Goal: Task Accomplishment & Management: Use online tool/utility

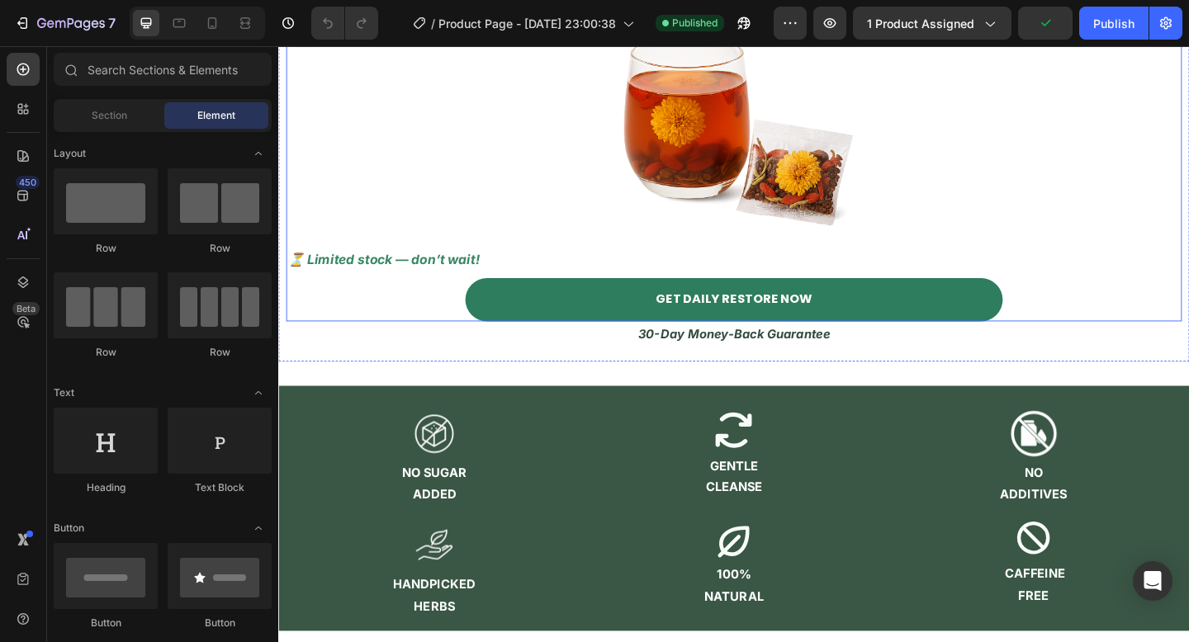
scroll to position [2211, 0]
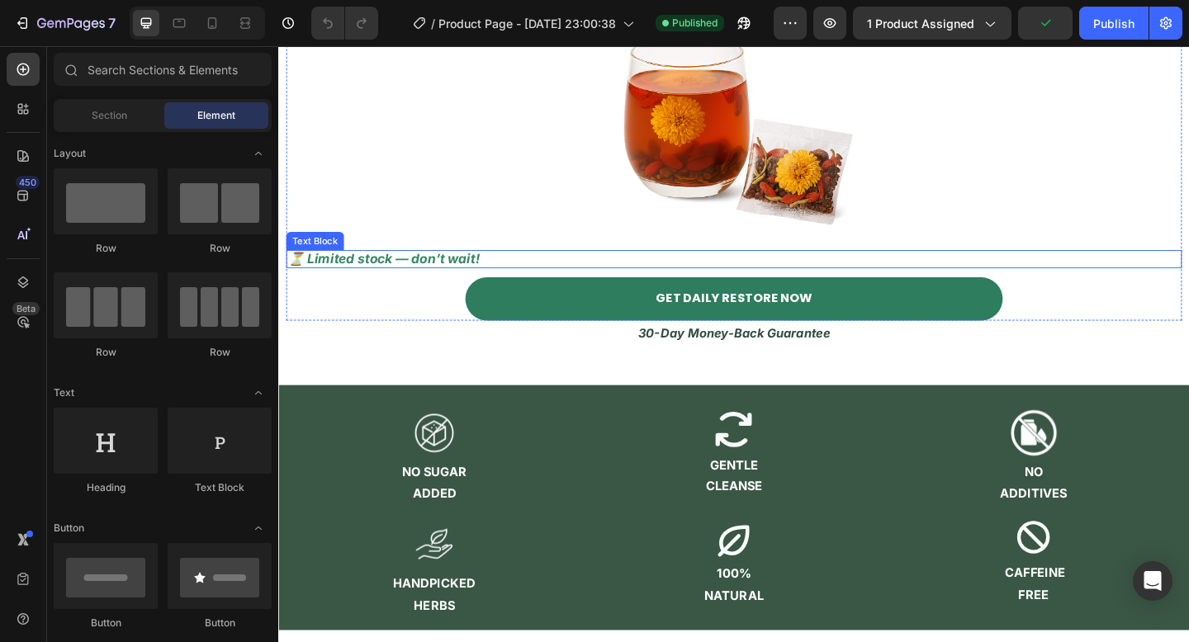
click at [458, 287] on p "⏳ Limited stock — don’t wait!" at bounding box center [773, 277] width 971 height 18
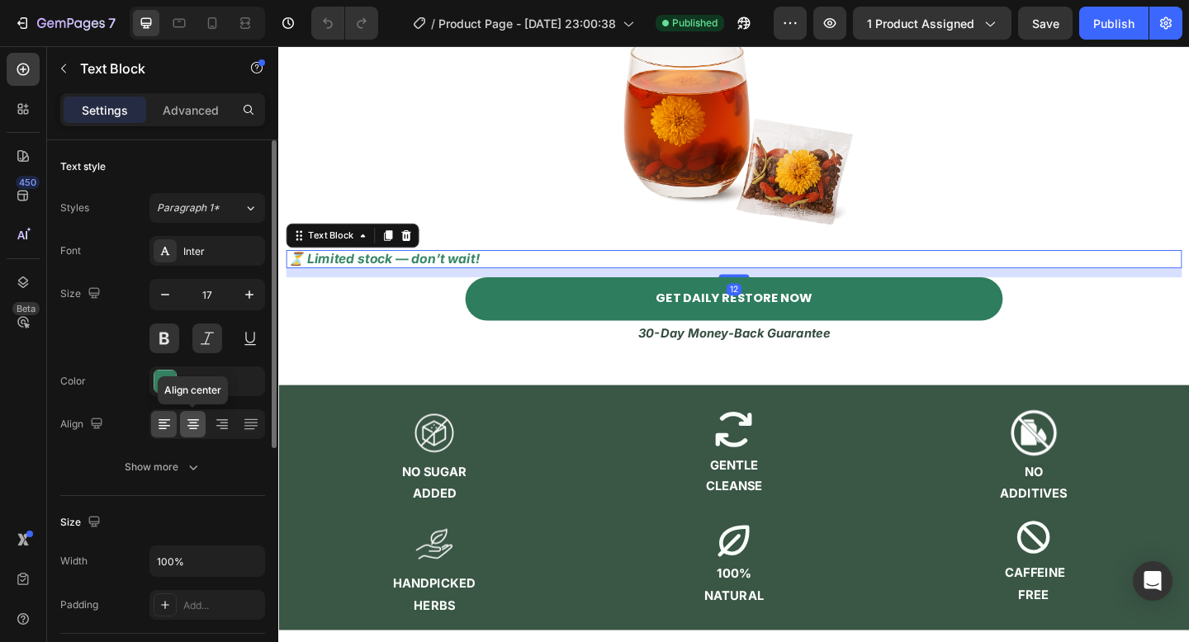
click at [192, 423] on icon at bounding box center [193, 424] width 8 height 2
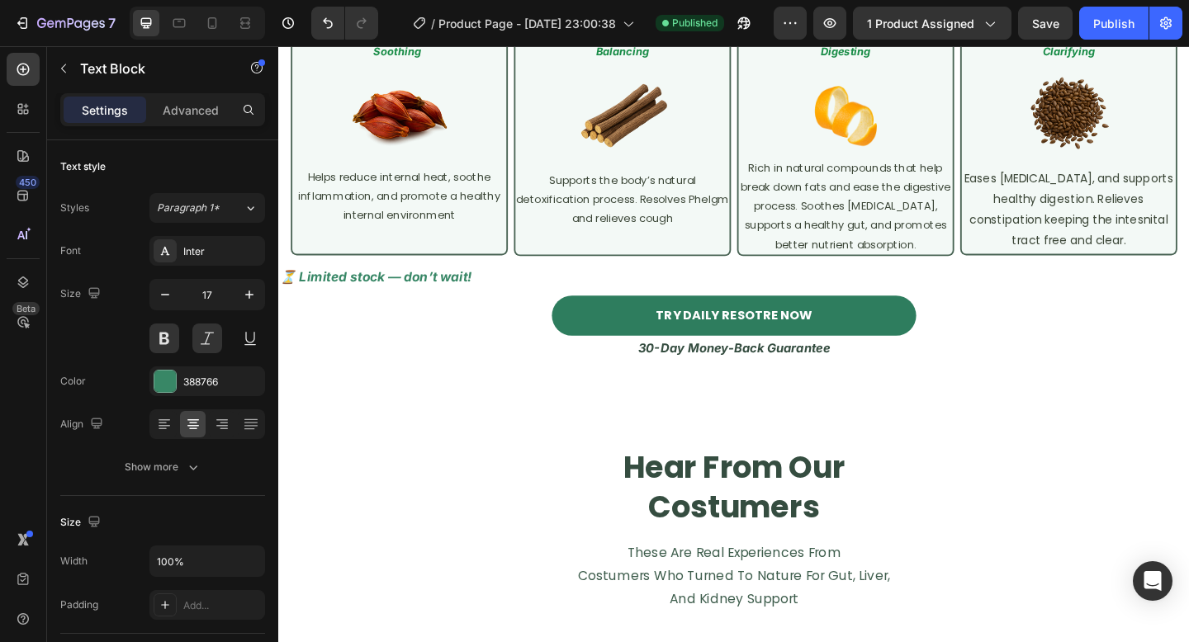
scroll to position [3335, 0]
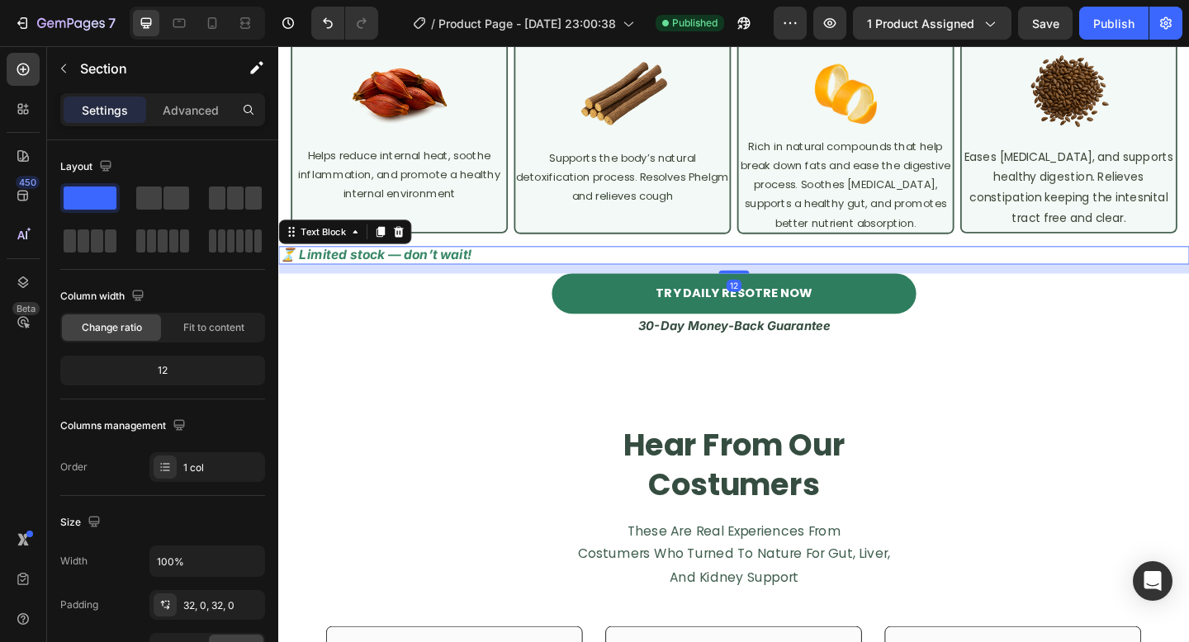
click at [486, 282] on p "⏳ Limited stock — don’t wait!" at bounding box center [773, 273] width 987 height 18
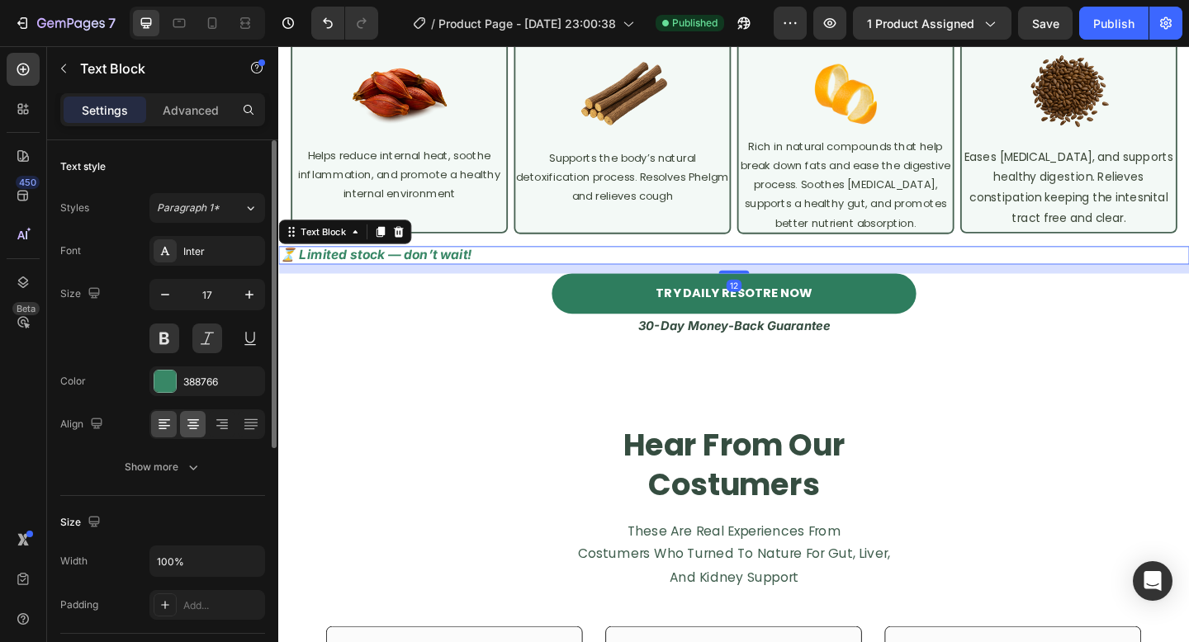
click at [183, 418] on div at bounding box center [193, 424] width 26 height 26
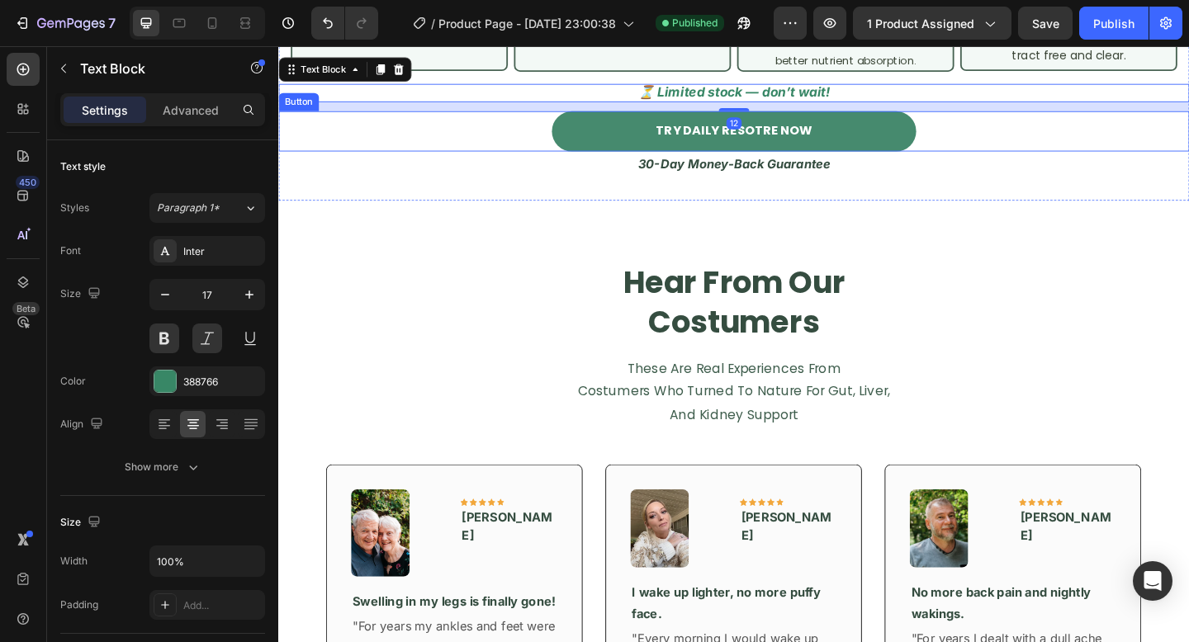
scroll to position [3559, 0]
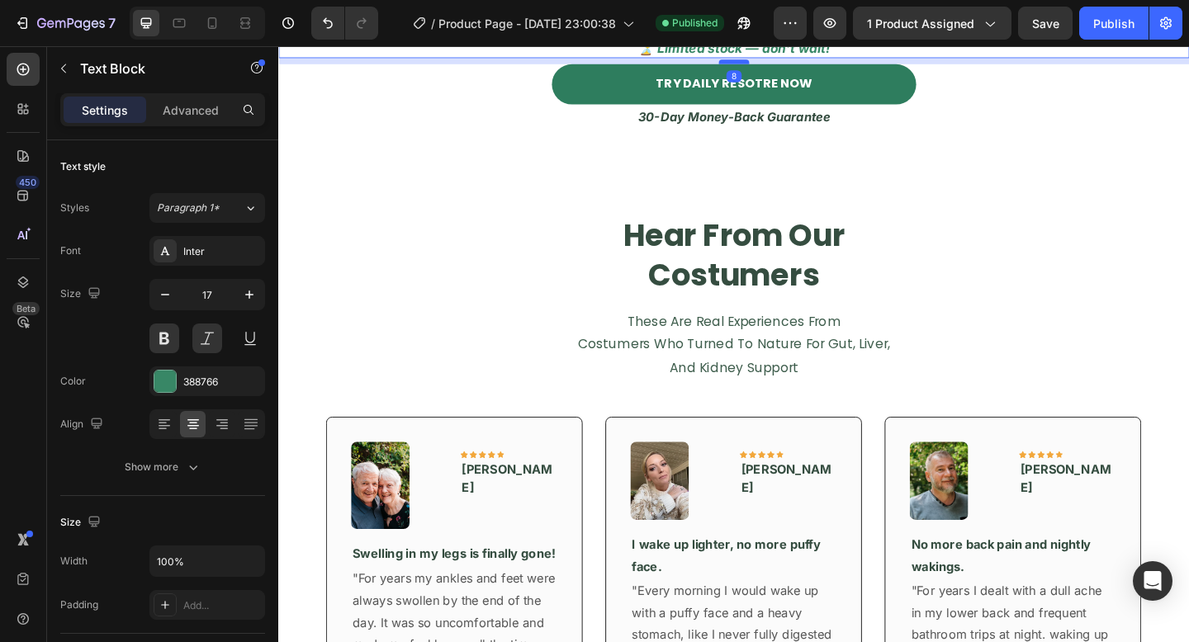
click at [788, 66] on div at bounding box center [773, 63] width 33 height 5
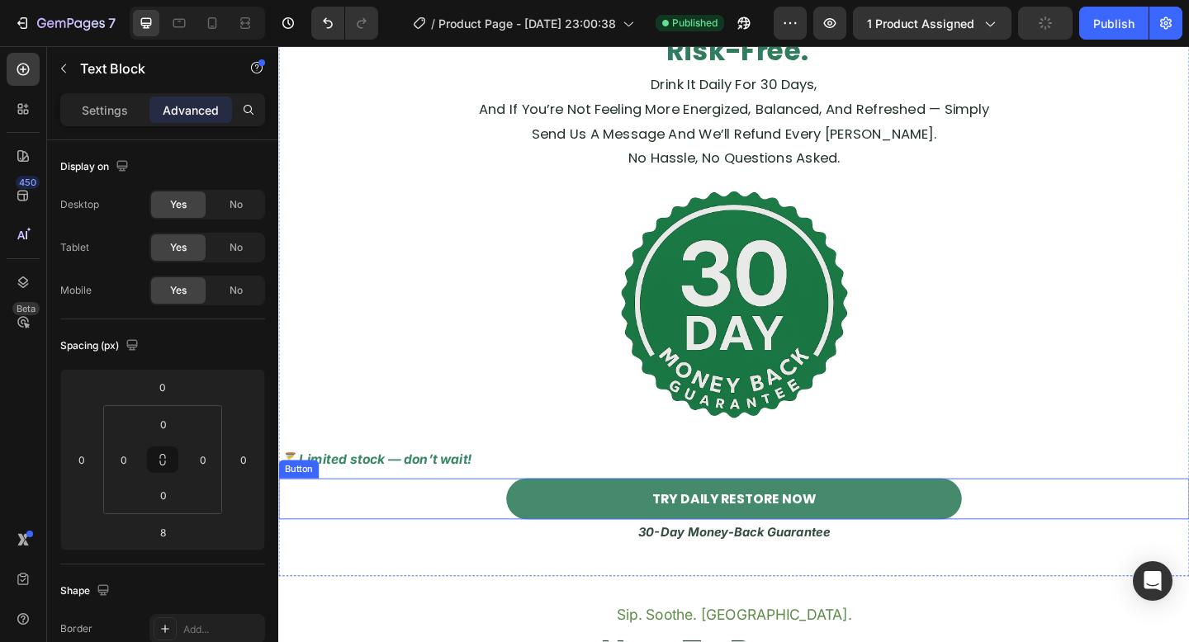
scroll to position [4795, 0]
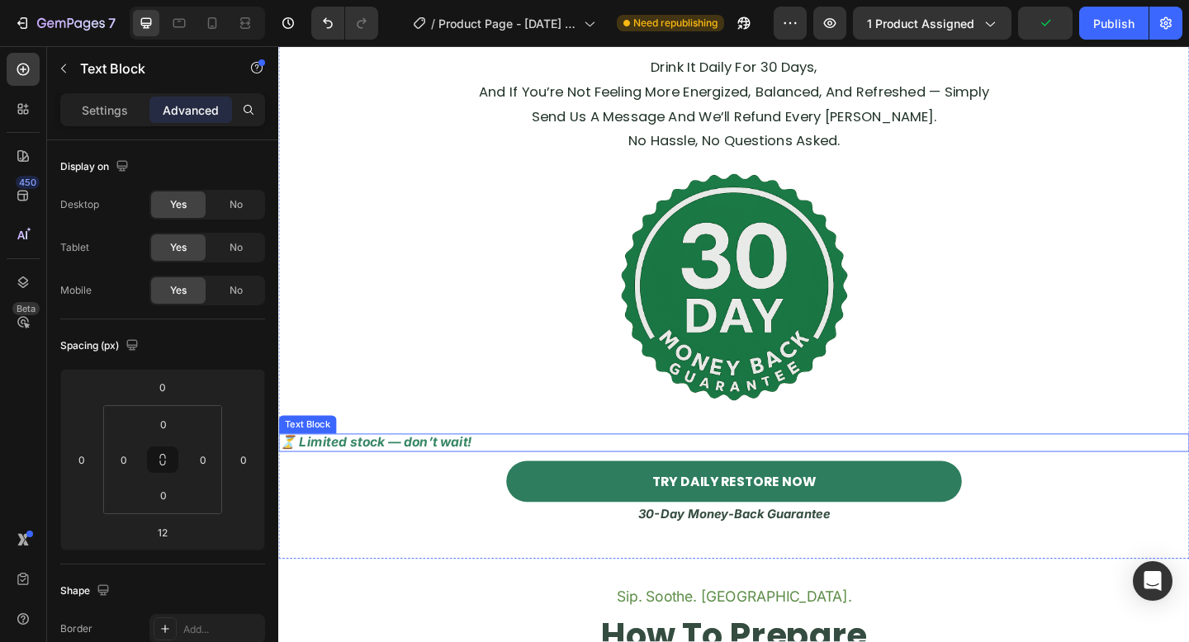
click at [556, 477] on p "⏳ Limited stock — don’t wait!" at bounding box center [773, 477] width 987 height 18
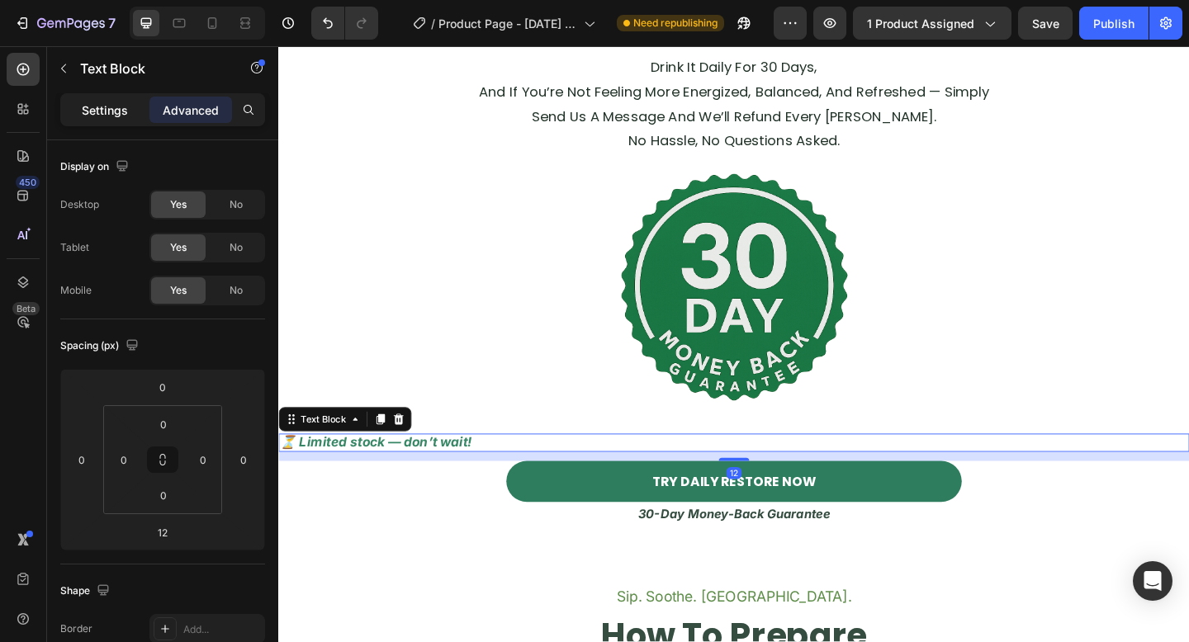
click at [112, 111] on p "Settings" at bounding box center [105, 110] width 46 height 17
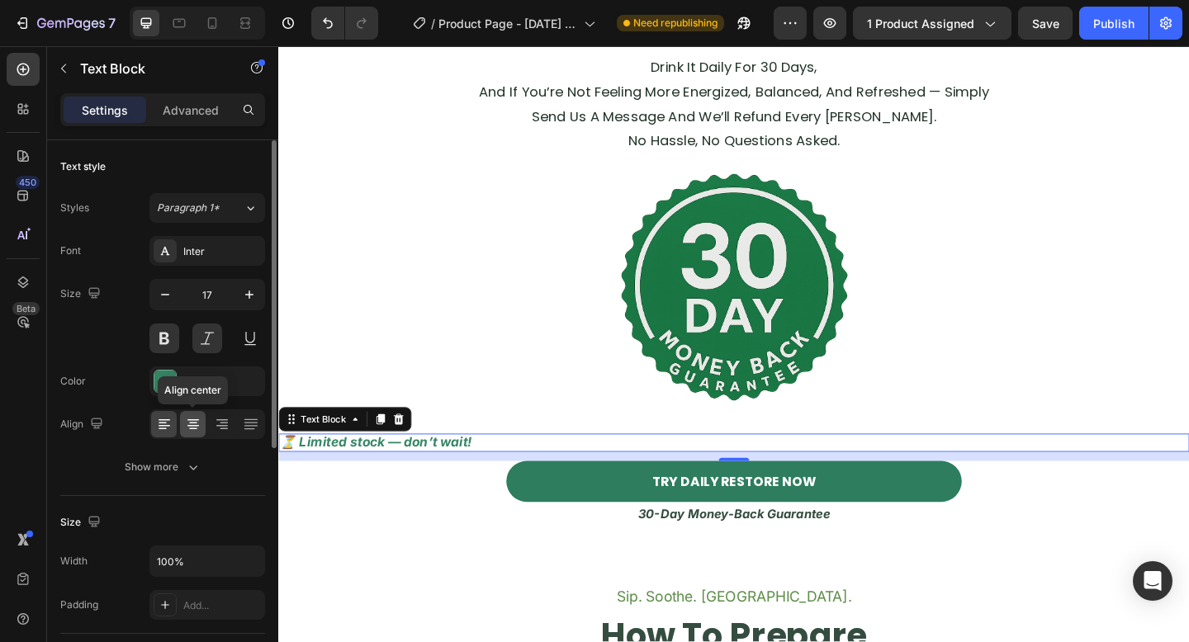
click at [194, 431] on icon at bounding box center [193, 424] width 17 height 17
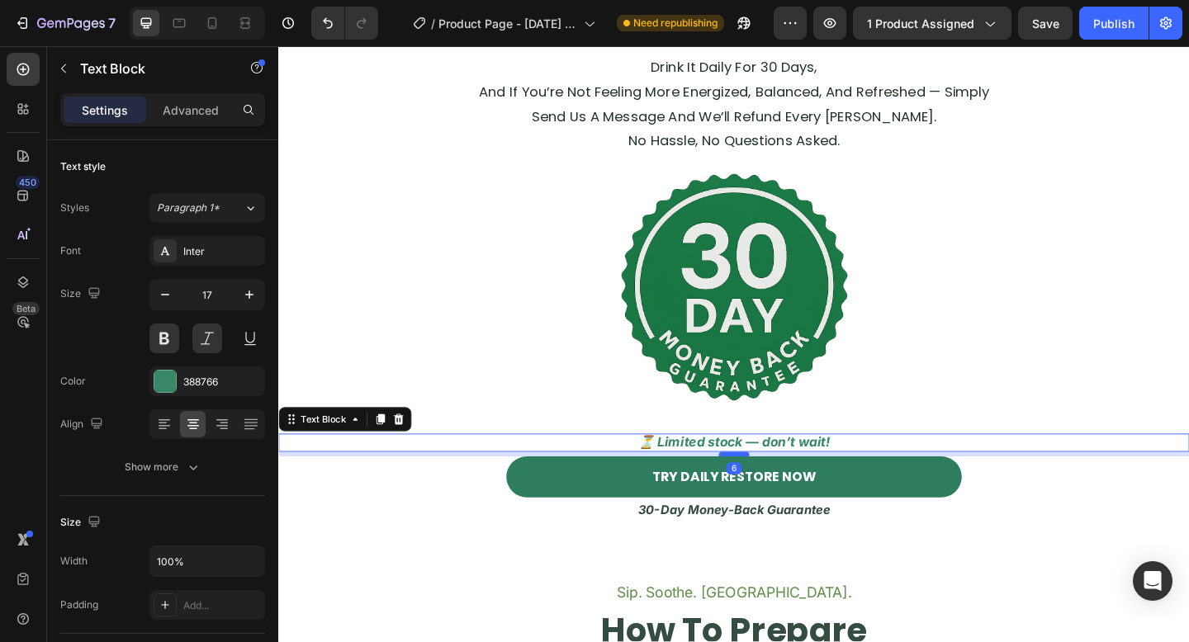
click at [777, 490] on div at bounding box center [773, 490] width 33 height 5
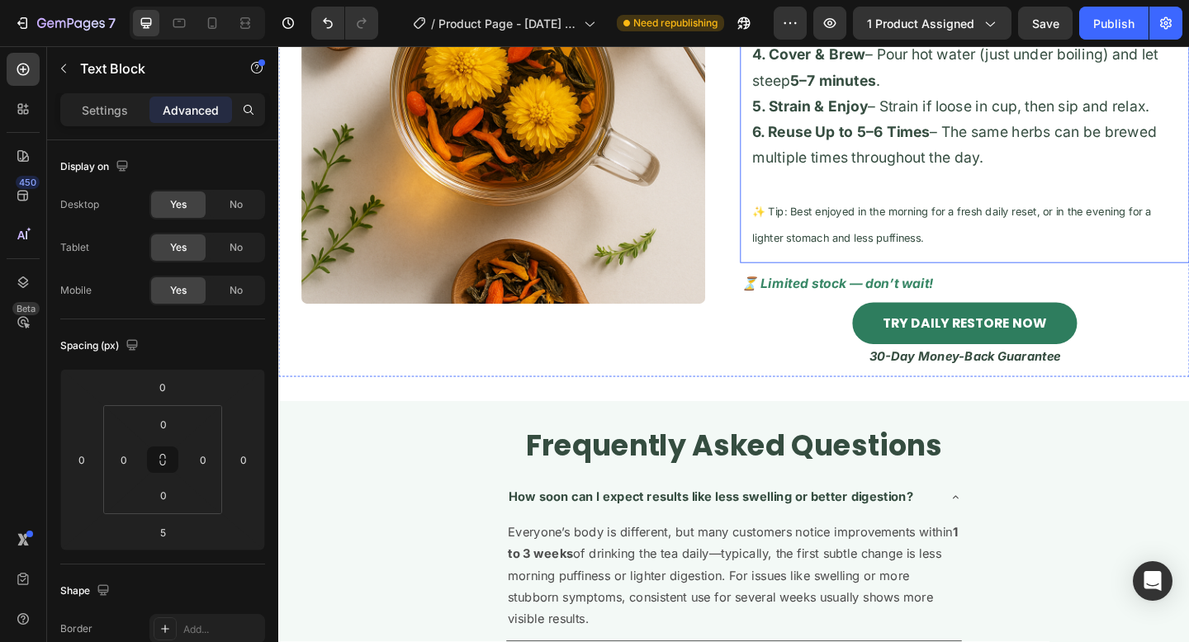
scroll to position [5636, 0]
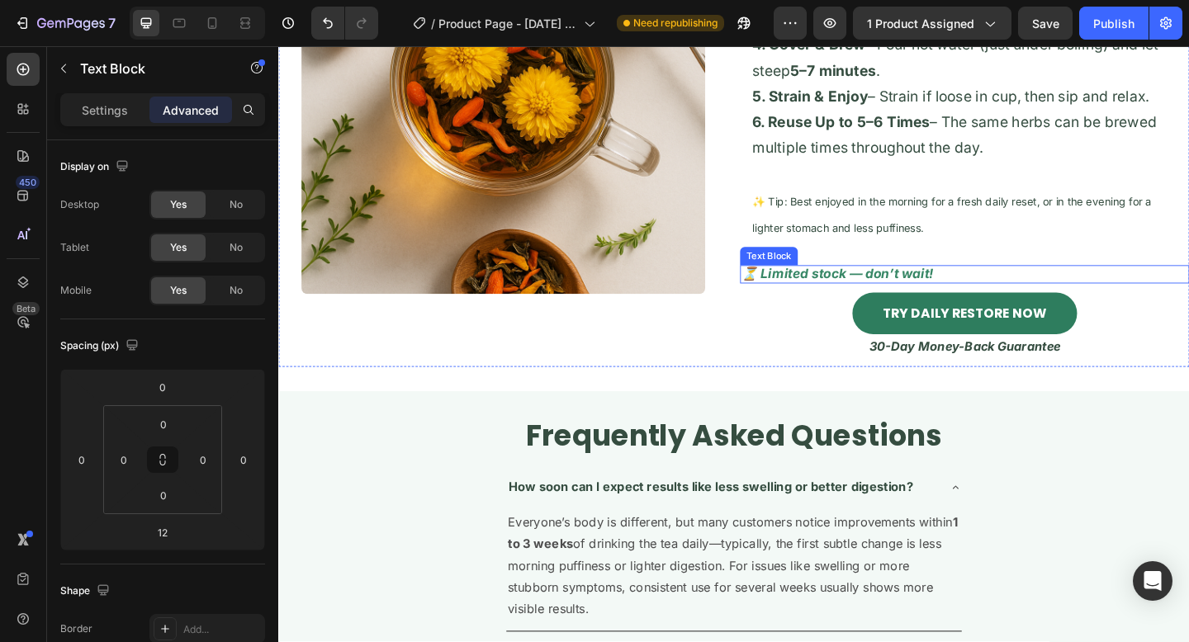
click at [870, 301] on p "⏳ Limited stock — don’t wait!" at bounding box center [1024, 294] width 485 height 18
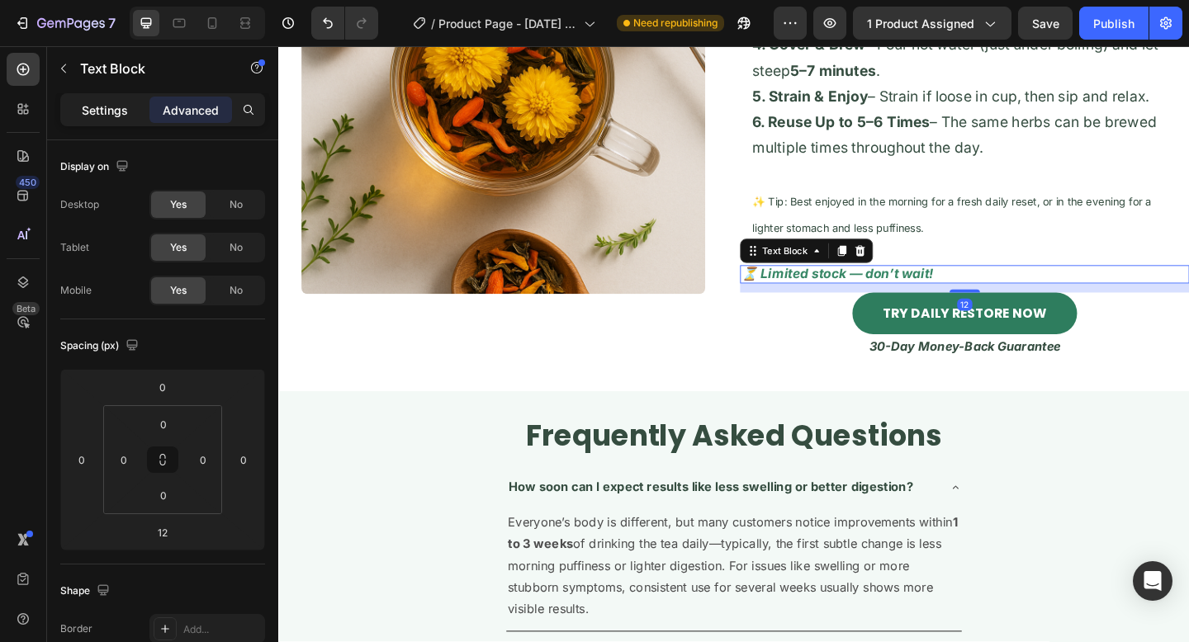
click at [122, 102] on p "Settings" at bounding box center [105, 110] width 46 height 17
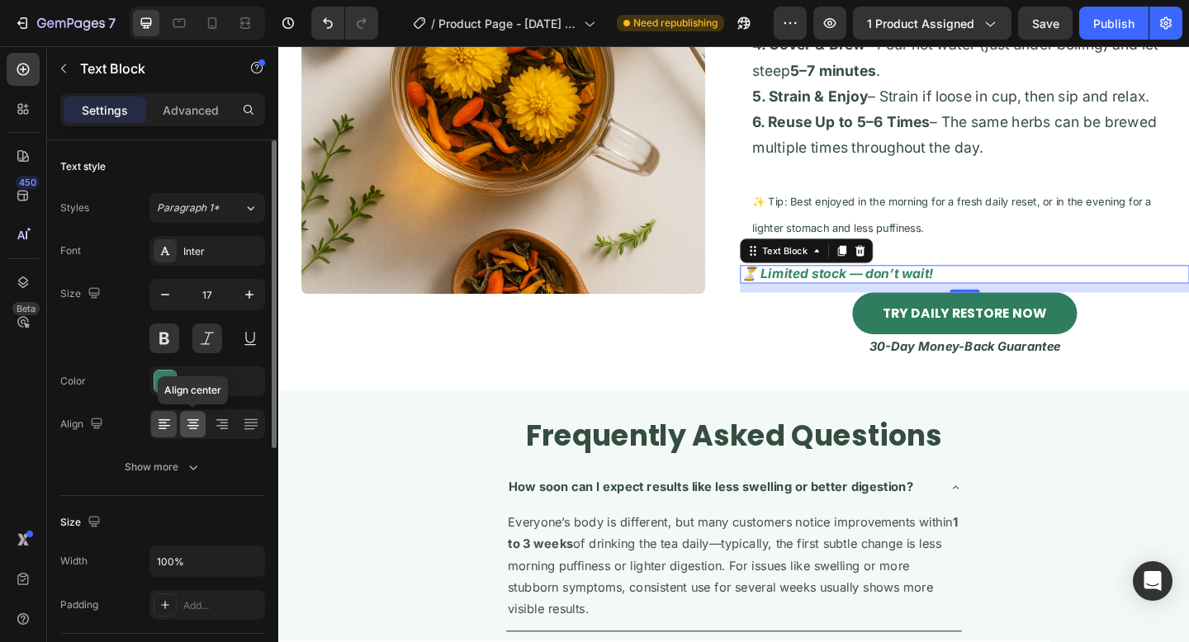
click at [197, 418] on icon at bounding box center [193, 424] width 17 height 17
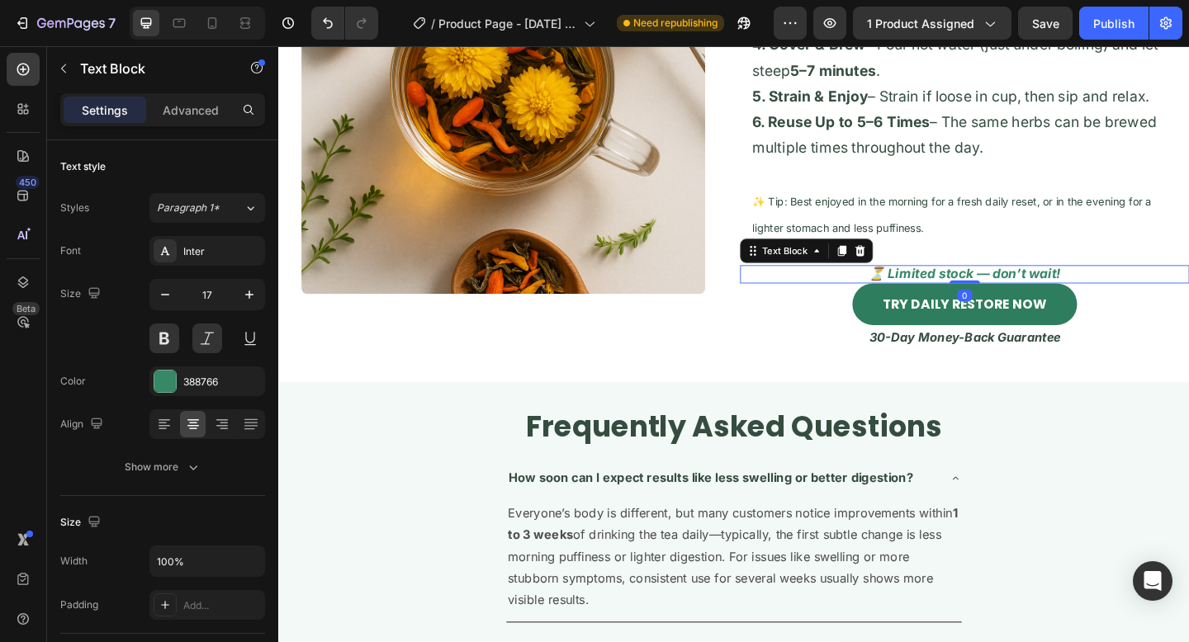
drag, startPoint x: 1025, startPoint y: 313, endPoint x: 1021, endPoint y: 302, distance: 11.5
click at [1021, 302] on div "⏳ Limited stock — don’t wait! Text Block 0" at bounding box center [1024, 295] width 489 height 20
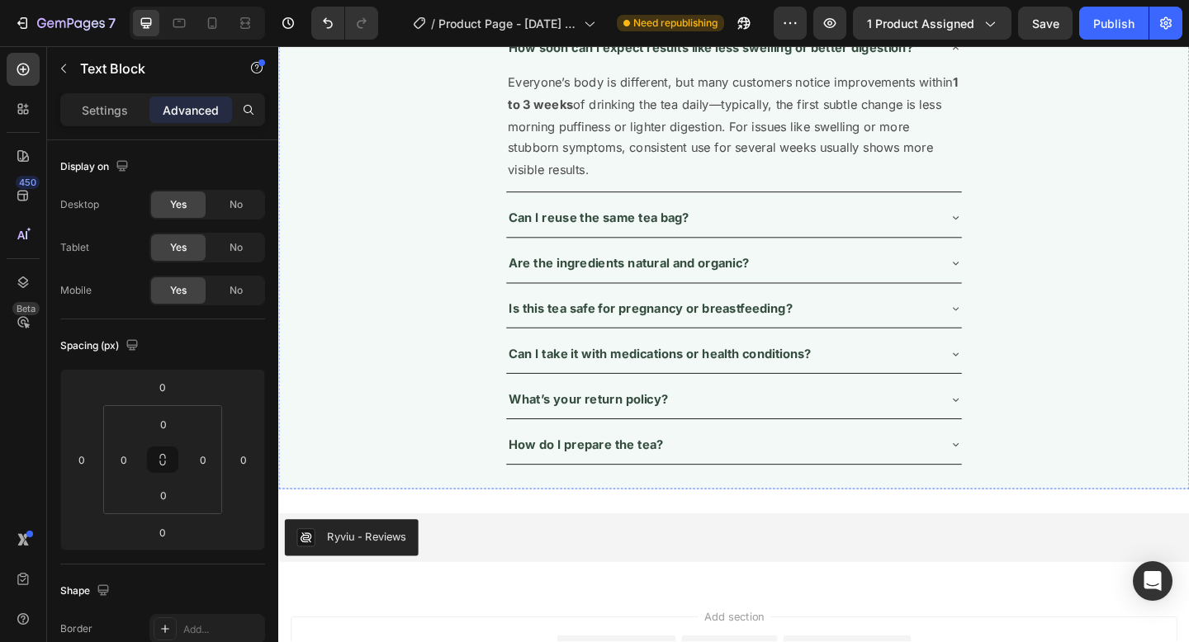
scroll to position [6155, 0]
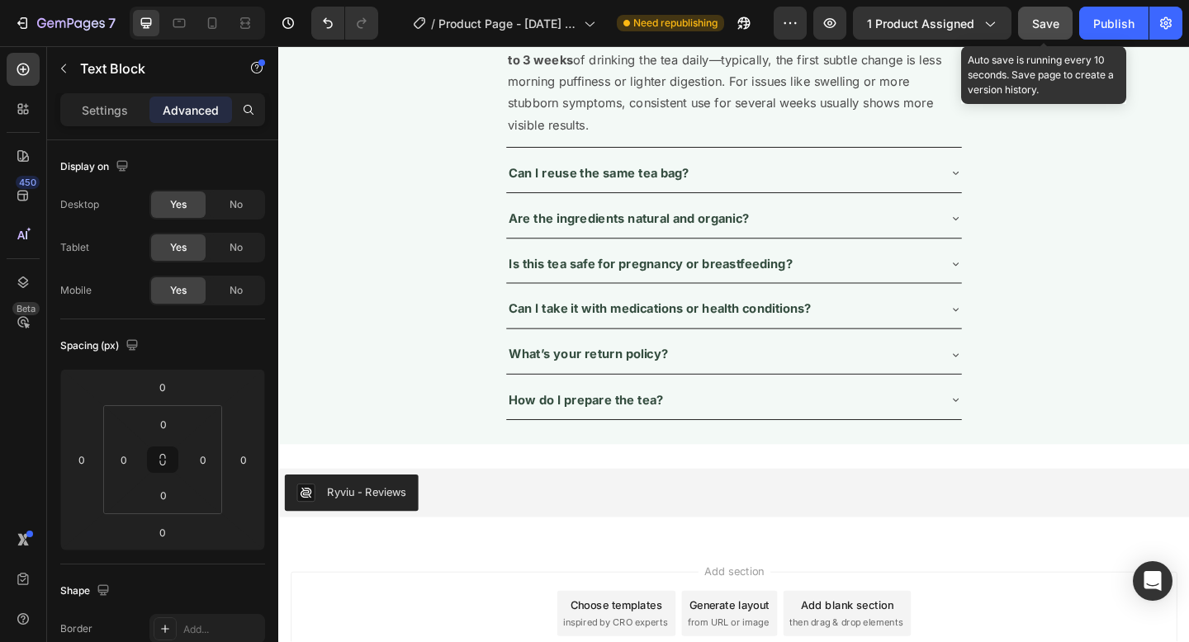
click at [1037, 24] on span "Save" at bounding box center [1045, 24] width 27 height 14
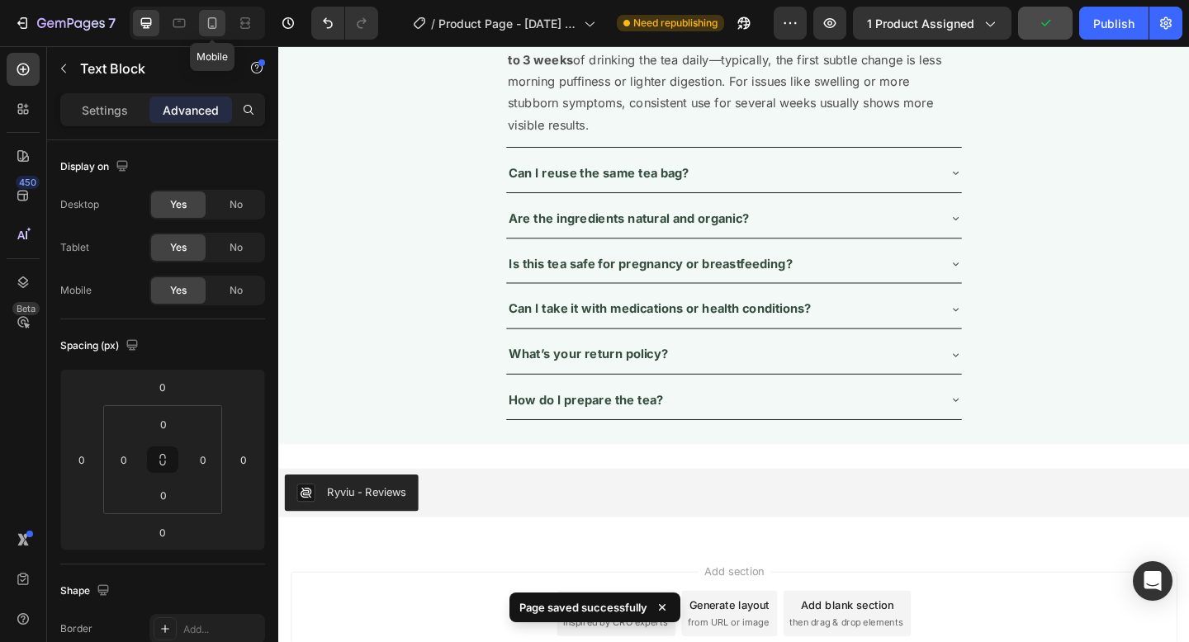
click at [213, 26] on icon at bounding box center [212, 23] width 9 height 12
type input "4"
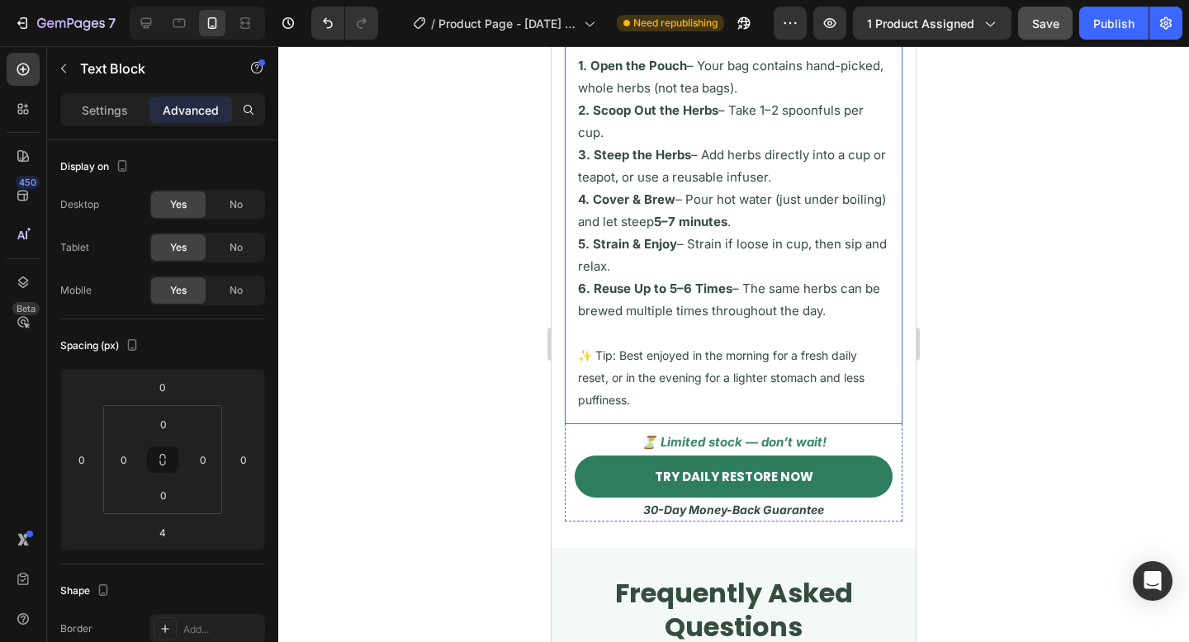
scroll to position [5726, 0]
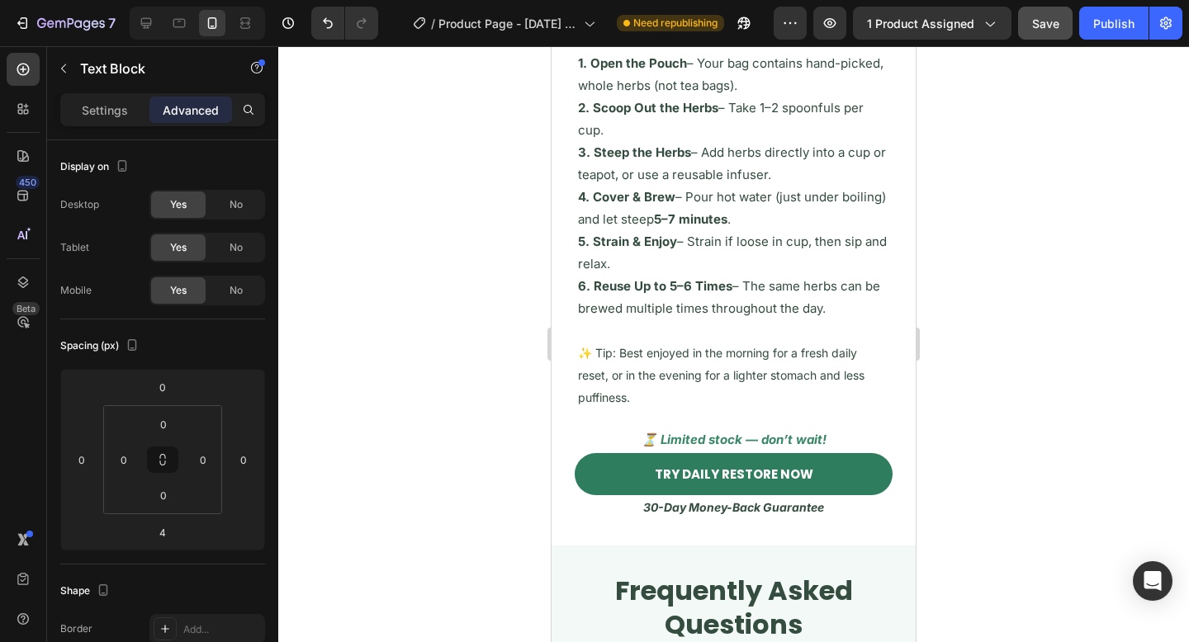
click at [706, 441] on p "⏳ Limited stock — don’t wait!" at bounding box center [733, 440] width 334 height 17
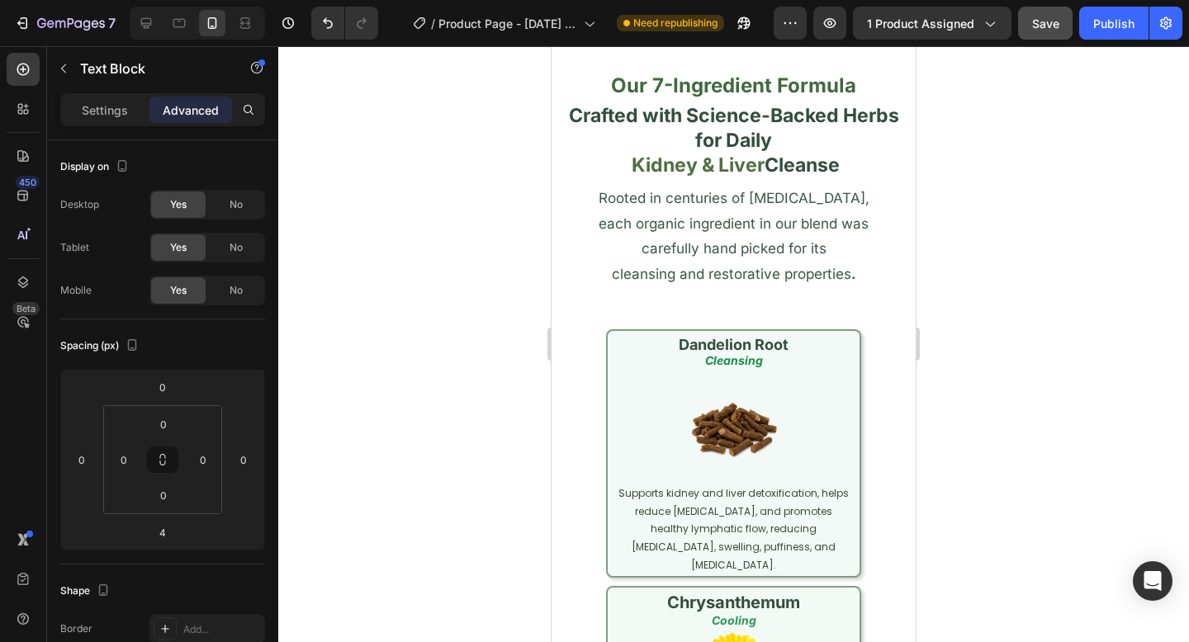
scroll to position [2906, 0]
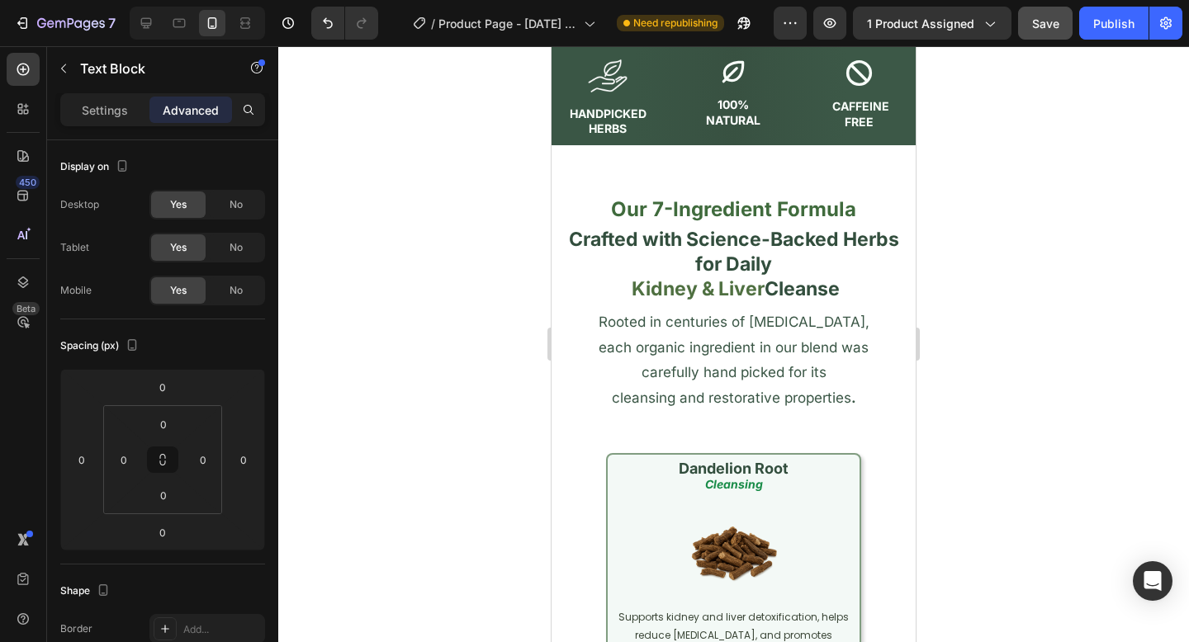
type input "2"
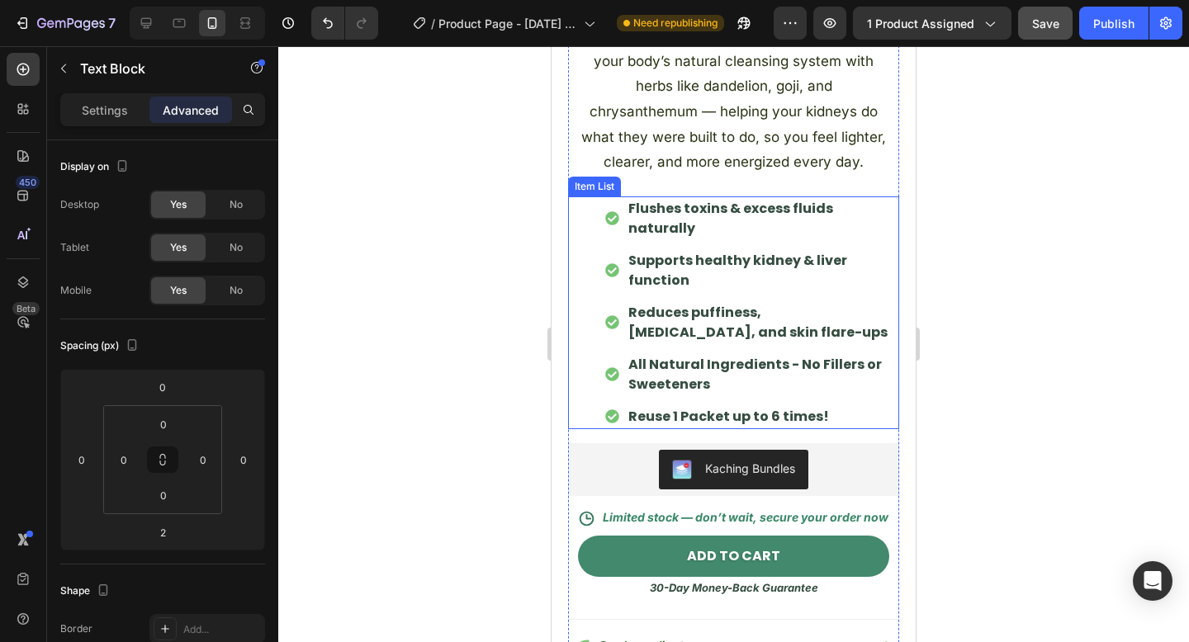
scroll to position [835, 0]
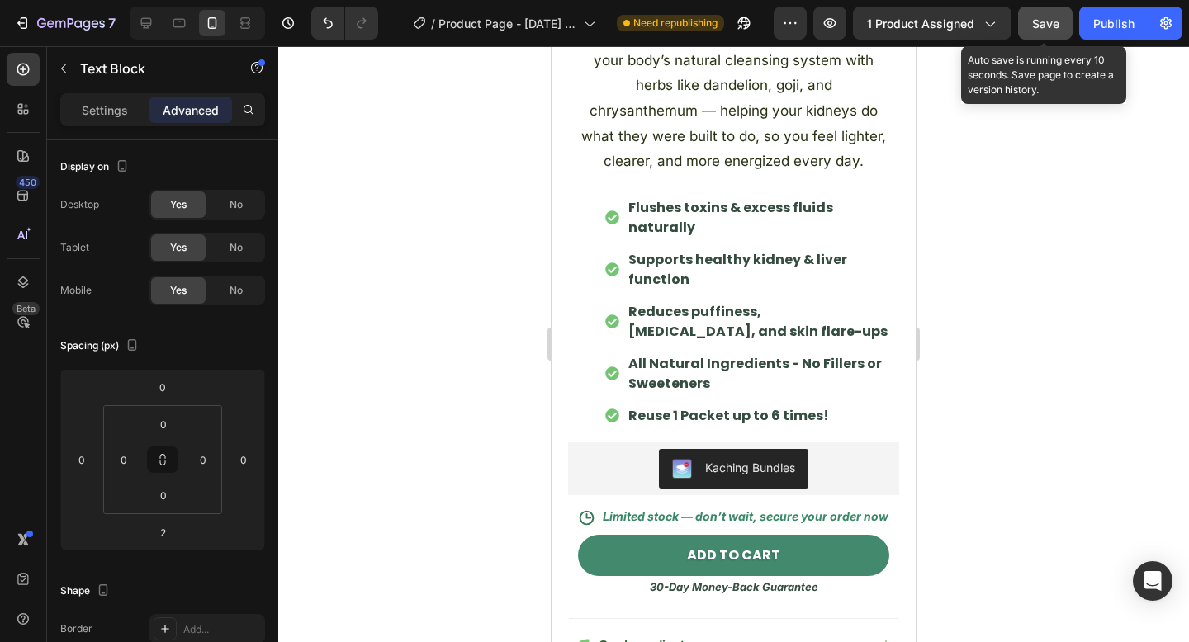
click at [1057, 30] on span "Save" at bounding box center [1045, 24] width 27 height 14
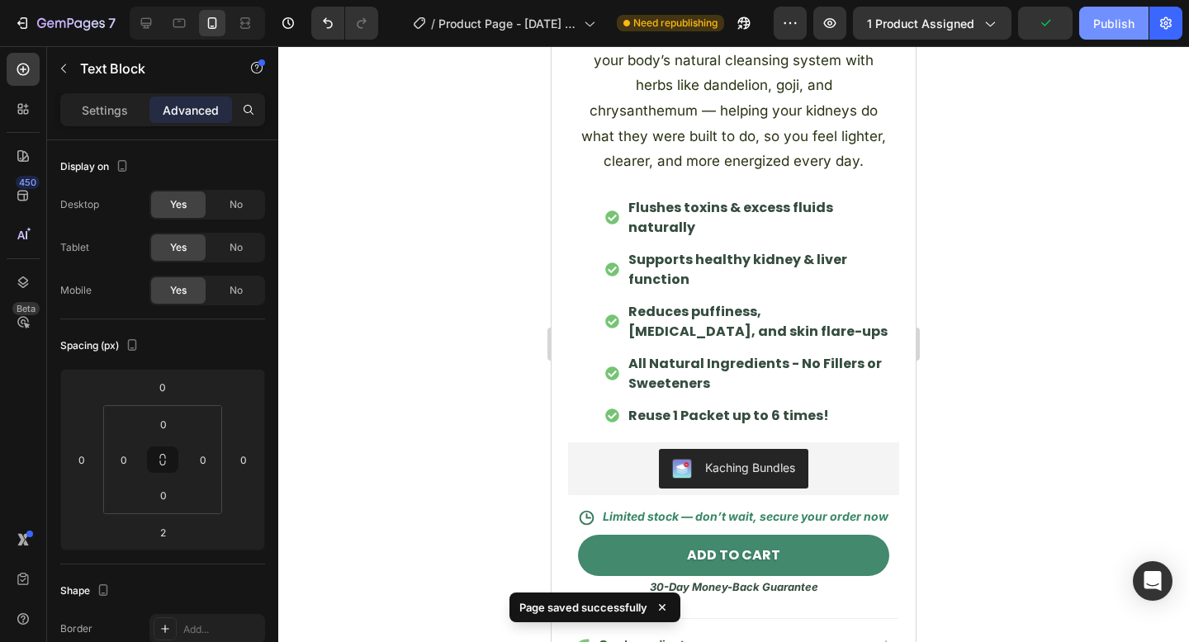
click at [1112, 26] on div "Publish" at bounding box center [1113, 23] width 41 height 17
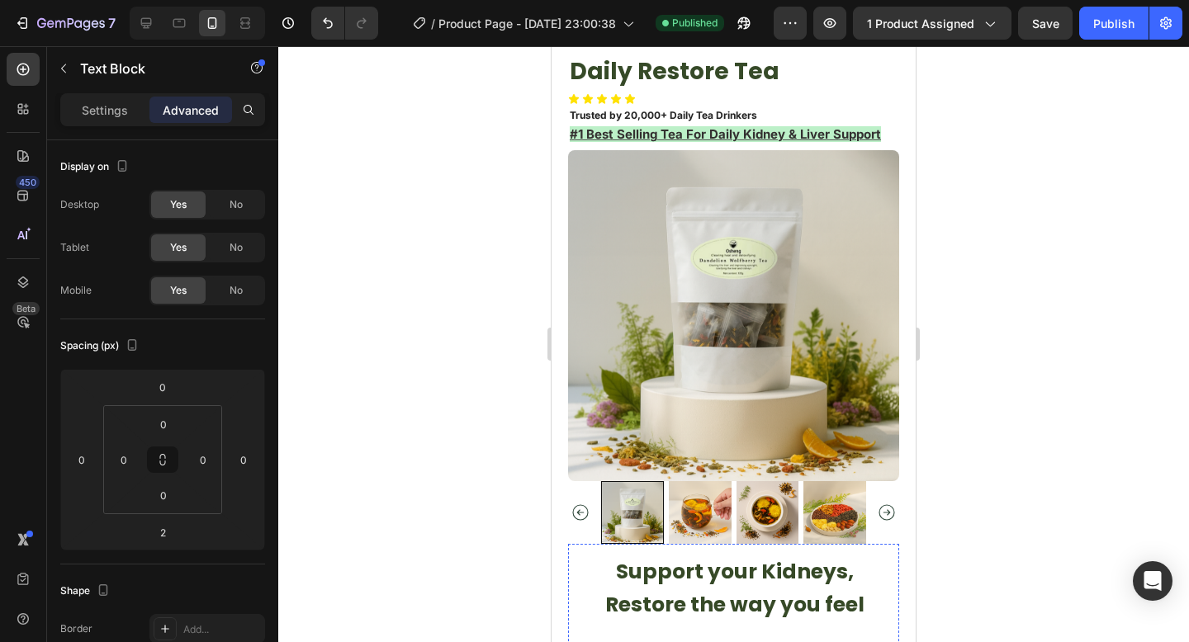
scroll to position [0, 0]
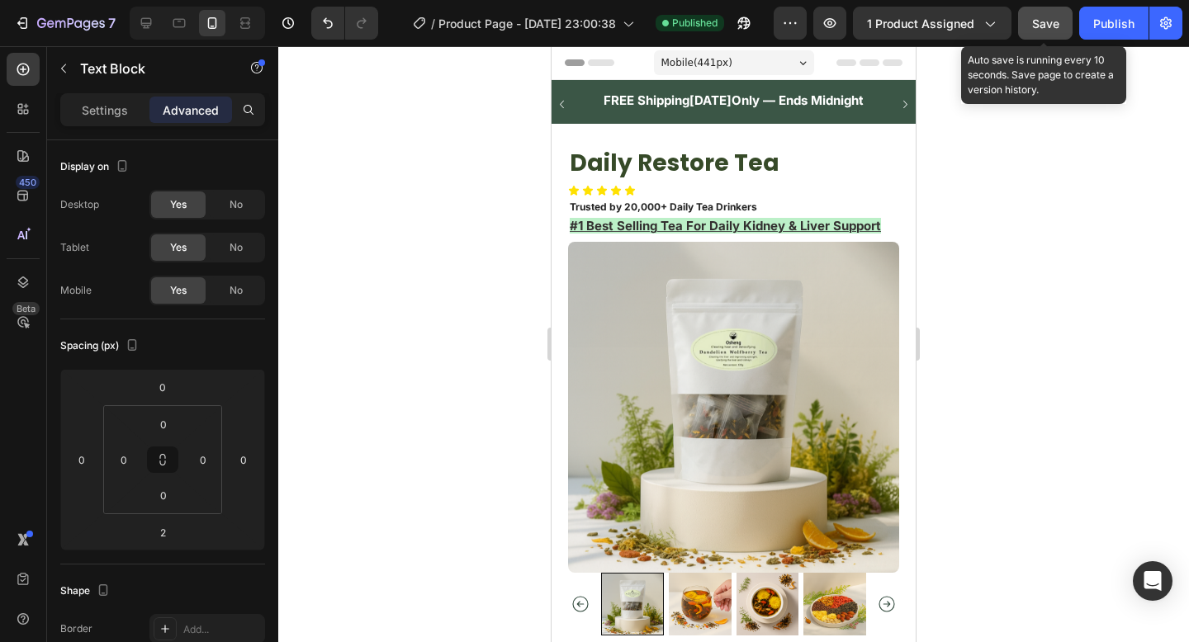
click at [1054, 22] on span "Save" at bounding box center [1045, 24] width 27 height 14
